Goal: Transaction & Acquisition: Purchase product/service

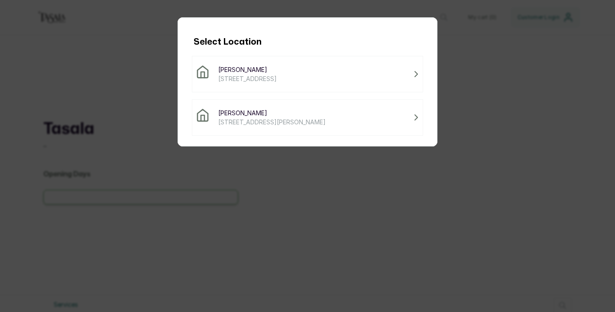
click at [240, 72] on span "[PERSON_NAME]" at bounding box center [247, 69] width 58 height 9
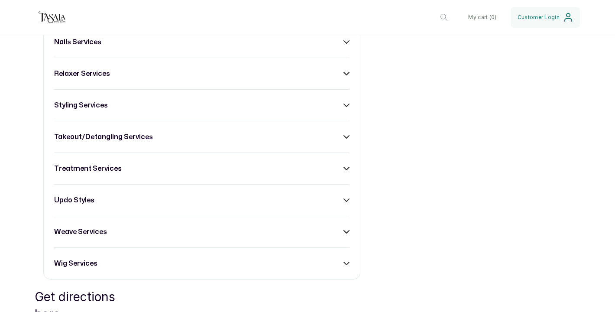
scroll to position [503, 0]
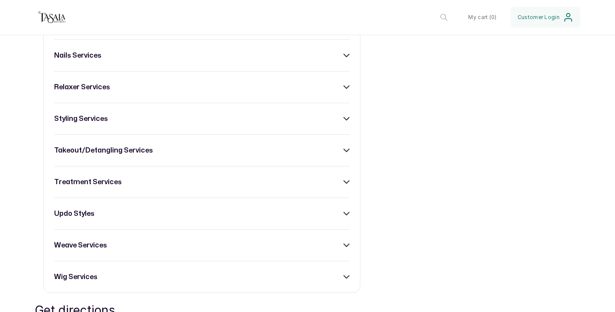
click at [179, 128] on div "braiding services children services - [DEMOGRAPHIC_DATA] colour services consul…" at bounding box center [201, 86] width 317 height 411
click at [345, 114] on div "styling services" at bounding box center [201, 118] width 295 height 10
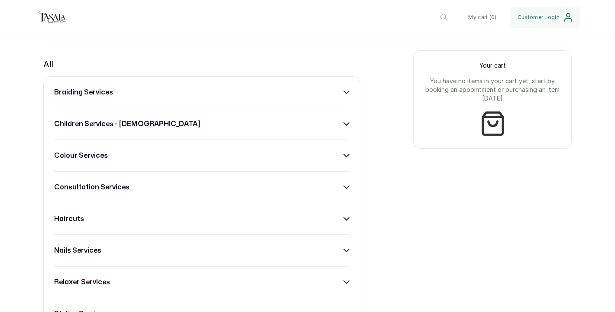
scroll to position [307, 0]
click at [346, 95] on icon at bounding box center [346, 94] width 6 height 6
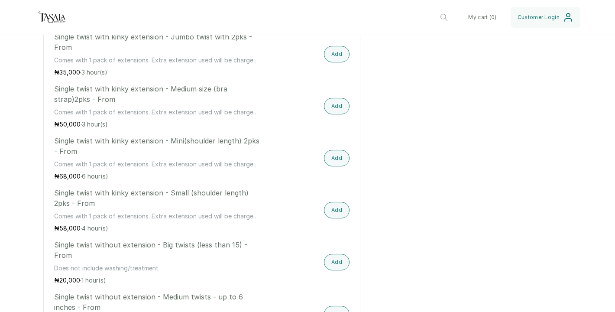
scroll to position [1095, 0]
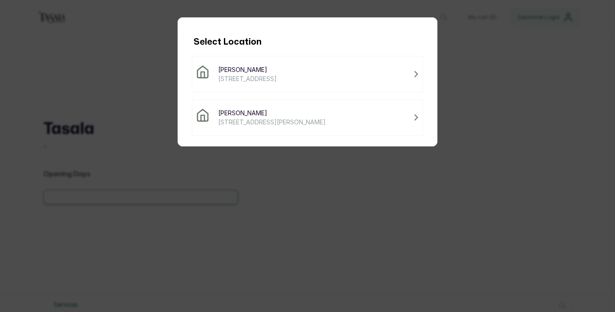
click at [277, 69] on span "[PERSON_NAME]" at bounding box center [247, 69] width 58 height 9
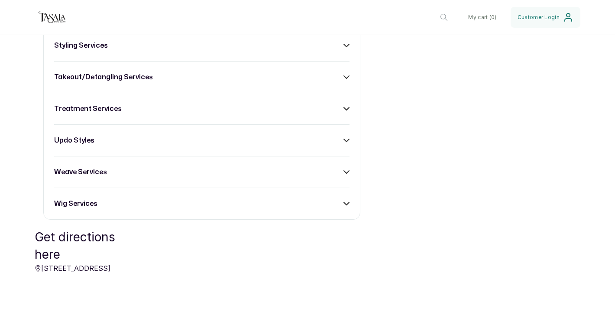
scroll to position [577, 0]
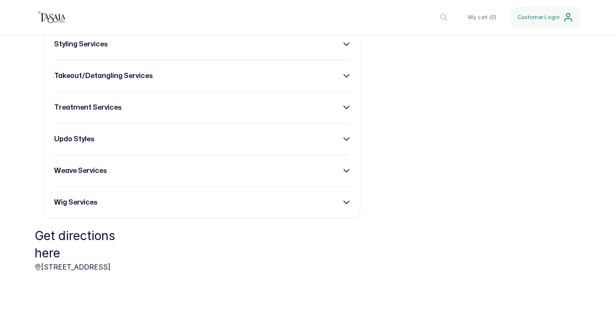
click at [341, 199] on div "wig services" at bounding box center [201, 202] width 295 height 10
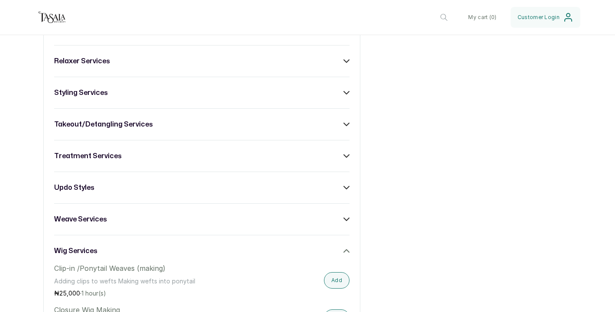
scroll to position [524, 0]
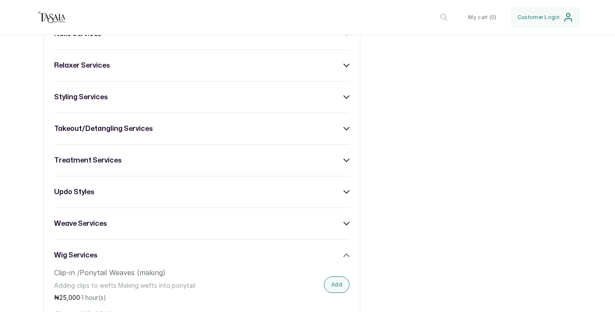
click at [346, 129] on icon at bounding box center [346, 129] width 6 height 6
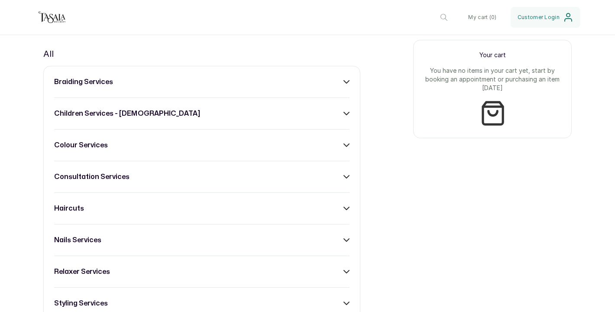
scroll to position [336, 0]
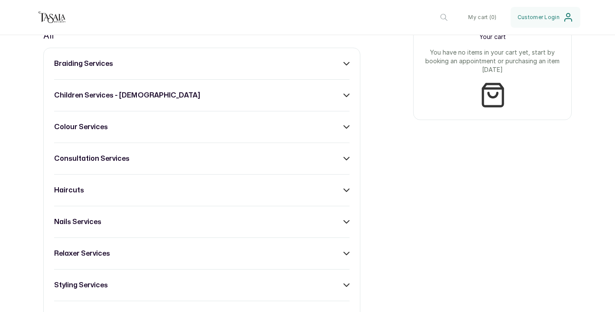
click at [347, 64] on icon at bounding box center [346, 63] width 5 height 3
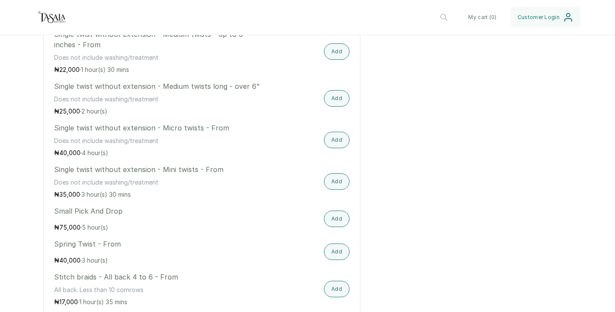
scroll to position [1969, 0]
click at [331, 133] on button "Add" at bounding box center [337, 141] width 26 height 16
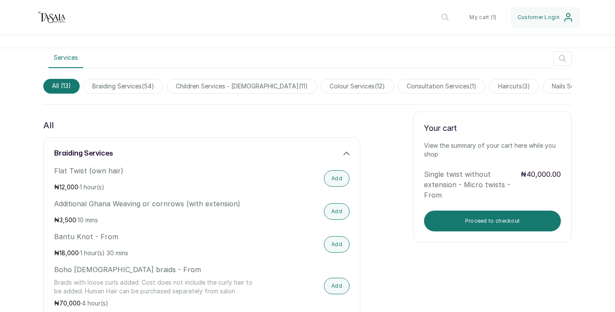
scroll to position [251, 0]
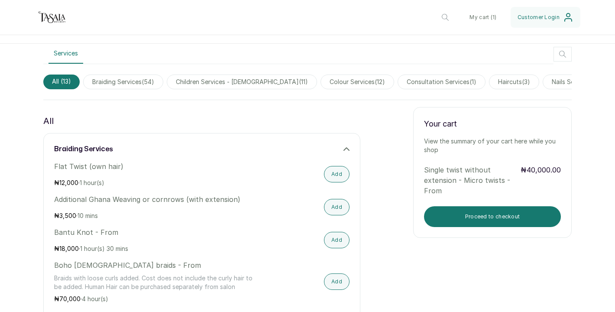
click at [450, 143] on p "View the summary of your cart here while you shop" at bounding box center [492, 145] width 137 height 17
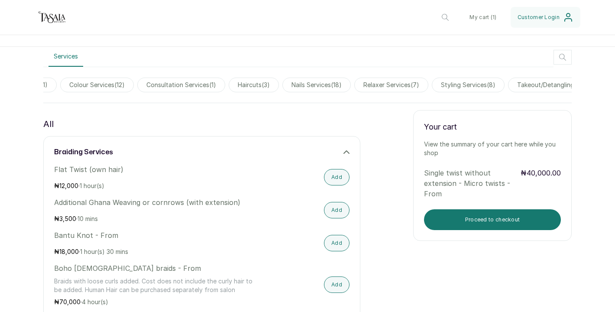
scroll to position [0, 268]
click at [393, 85] on span "relaxer services ( 7 )" at bounding box center [383, 85] width 74 height 15
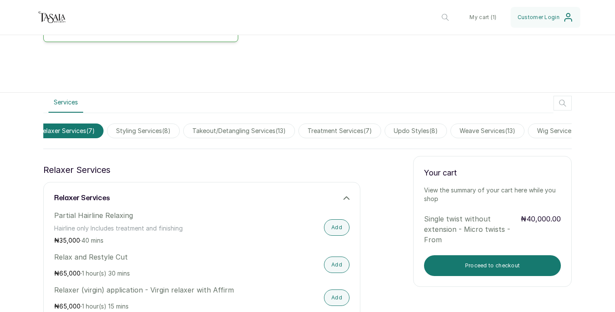
scroll to position [0, 586]
click at [343, 134] on span "treatment services ( 7 )" at bounding box center [338, 130] width 83 height 15
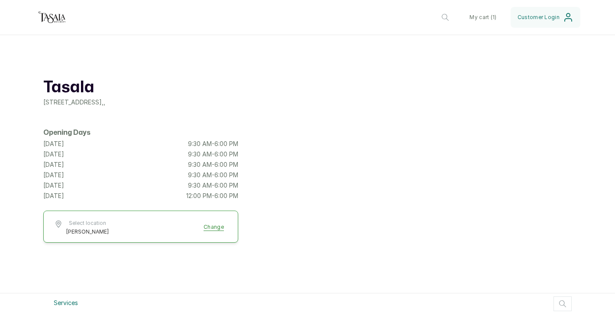
scroll to position [0, 0]
click at [480, 13] on button "My cart ( 1 )" at bounding box center [483, 17] width 41 height 21
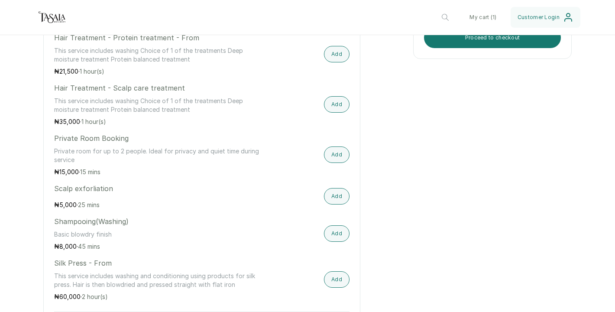
scroll to position [431, 0]
